Goal: Transaction & Acquisition: Purchase product/service

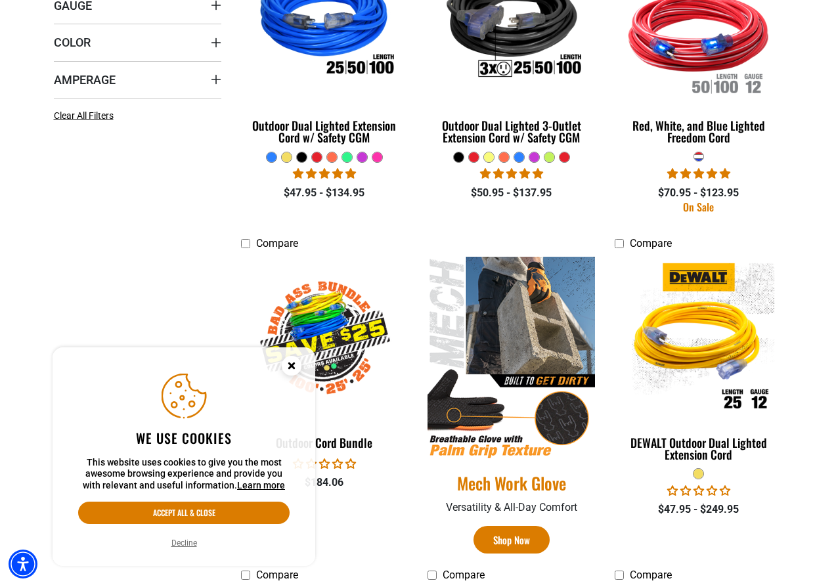
scroll to position [722, 0]
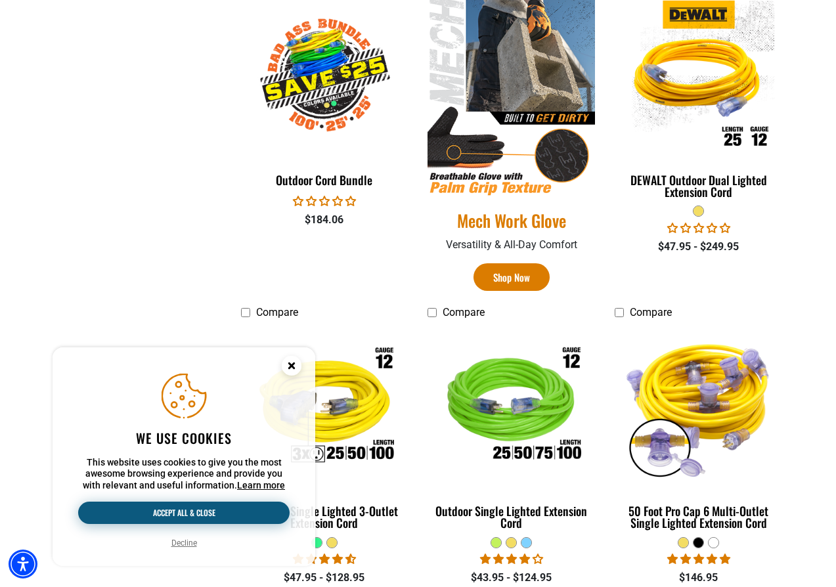
click at [231, 504] on button "Accept all & close" at bounding box center [183, 513] width 211 height 22
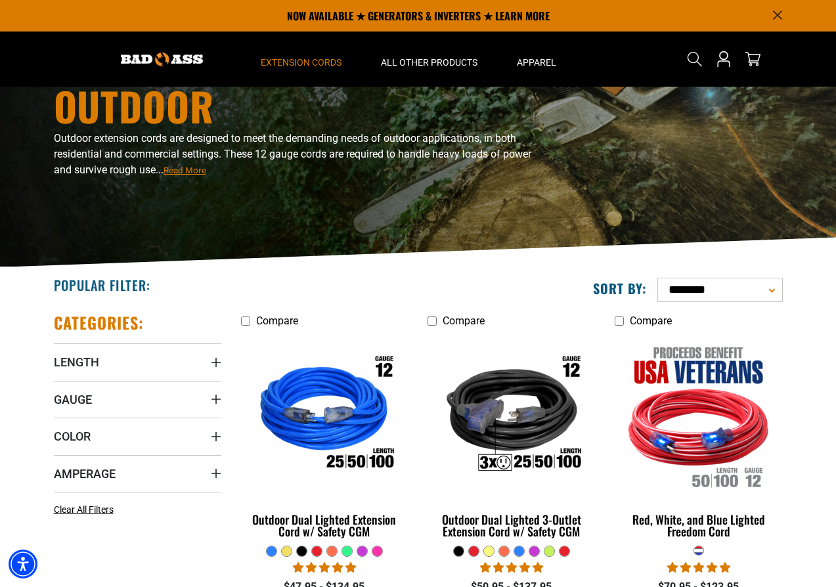
scroll to position [328, 0]
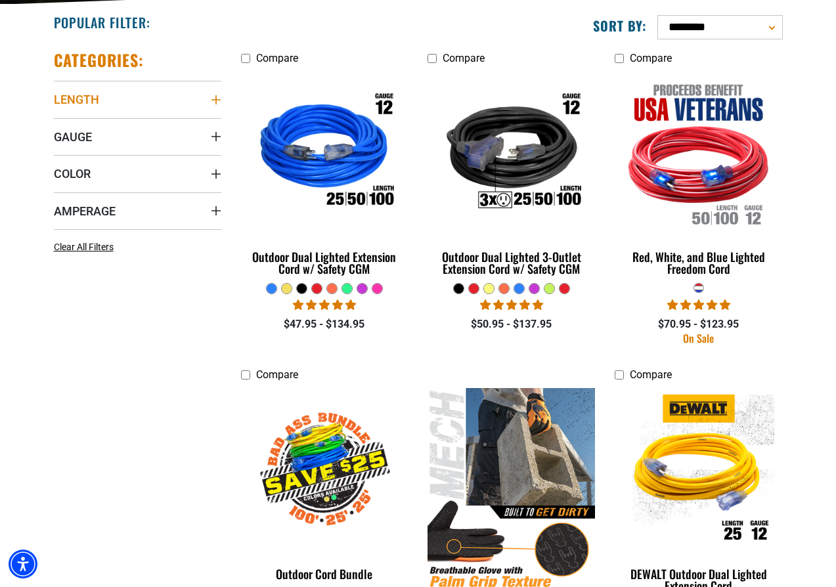
click at [217, 99] on icon "Length" at bounding box center [216, 100] width 11 height 11
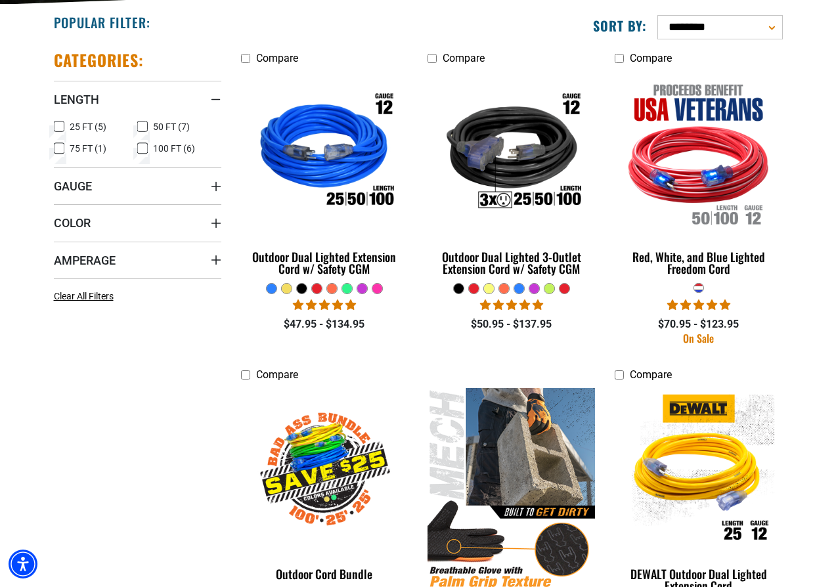
click at [138, 147] on icon at bounding box center [142, 148] width 11 height 17
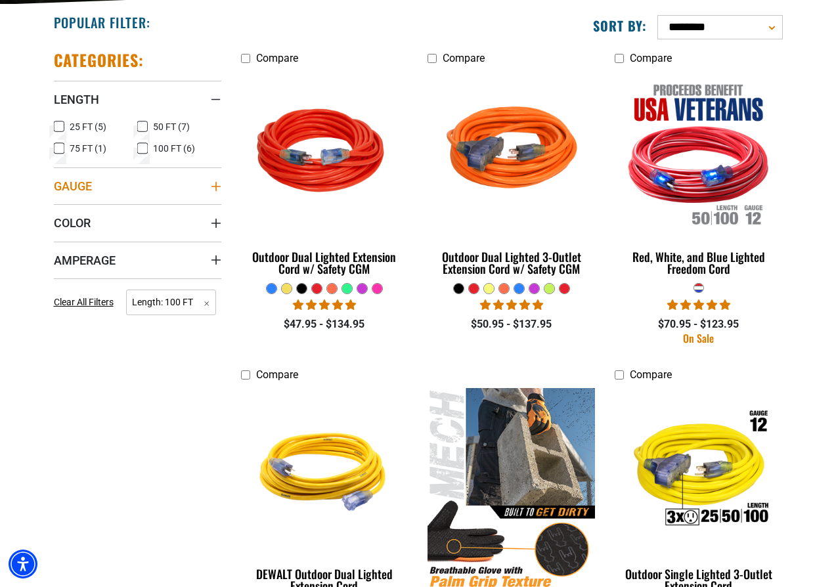
click at [221, 192] on summary "Gauge" at bounding box center [137, 185] width 167 height 37
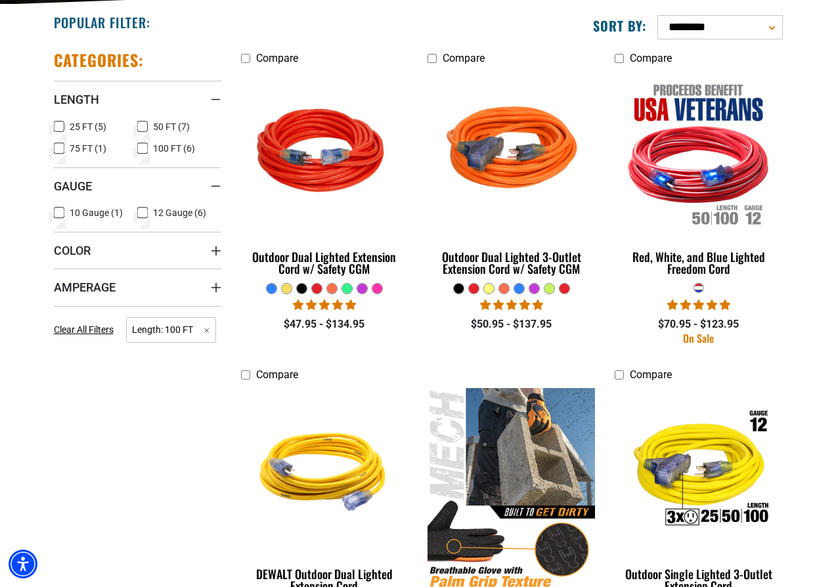
click at [142, 215] on icon at bounding box center [142, 212] width 11 height 17
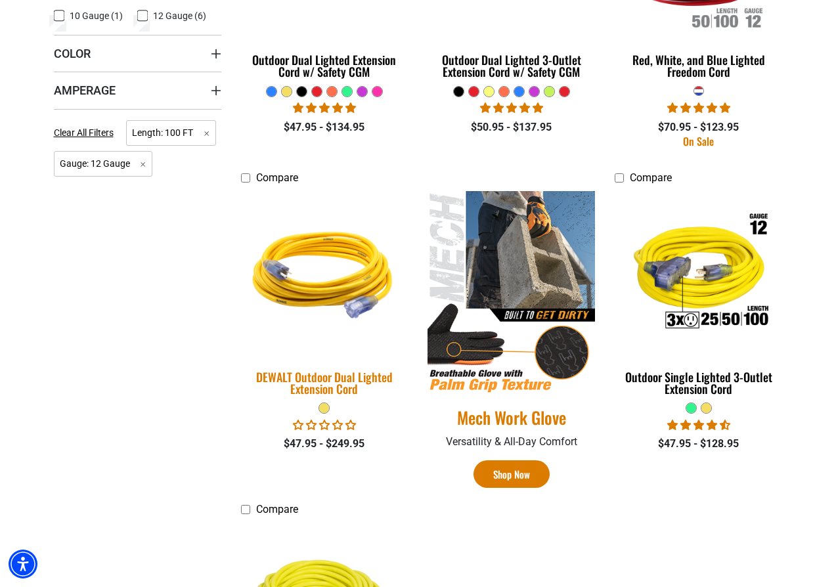
scroll to position [591, 0]
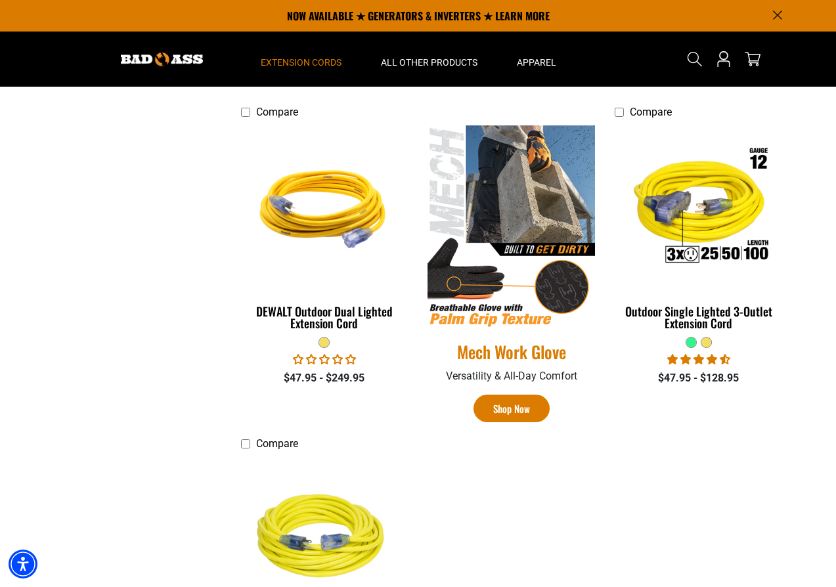
scroll to position [328, 0]
